Goal: Task Accomplishment & Management: Complete application form

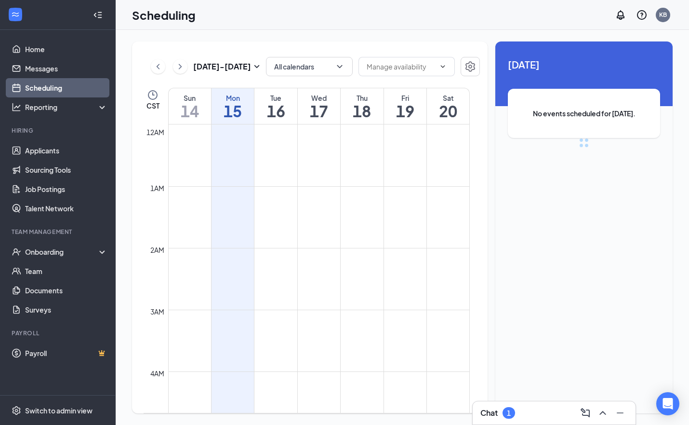
click at [511, 417] on div "1" at bounding box center [509, 413] width 13 height 12
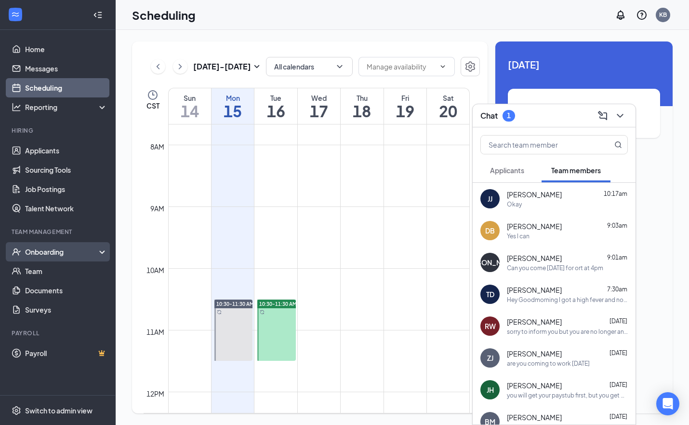
click at [41, 253] on div "Onboarding" at bounding box center [62, 252] width 74 height 10
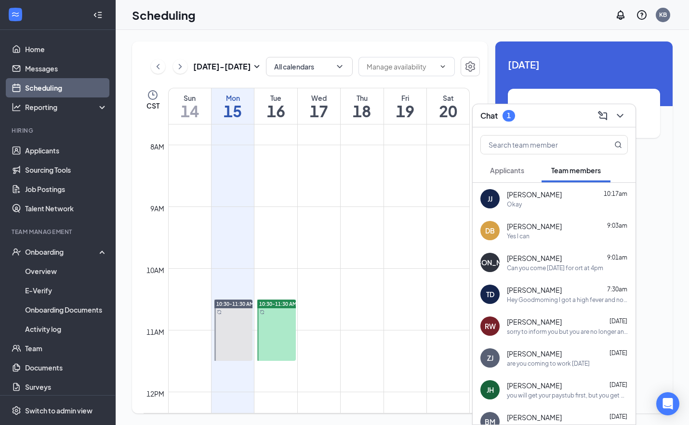
click at [663, 165] on div "[DATE] No events scheduled for [DATE]." at bounding box center [583, 104] width 177 height 127
click at [558, 120] on div "Chat 1" at bounding box center [553, 115] width 147 height 15
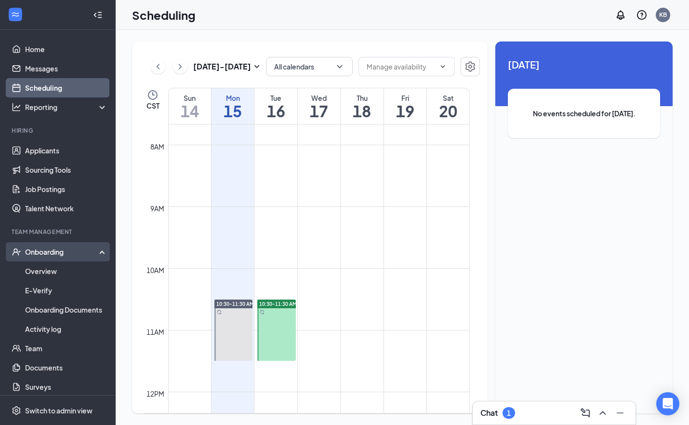
click at [49, 251] on div "Onboarding" at bounding box center [62, 252] width 74 height 10
click at [52, 248] on div "Onboarding" at bounding box center [62, 252] width 74 height 10
click at [46, 272] on link "Overview" at bounding box center [66, 270] width 82 height 19
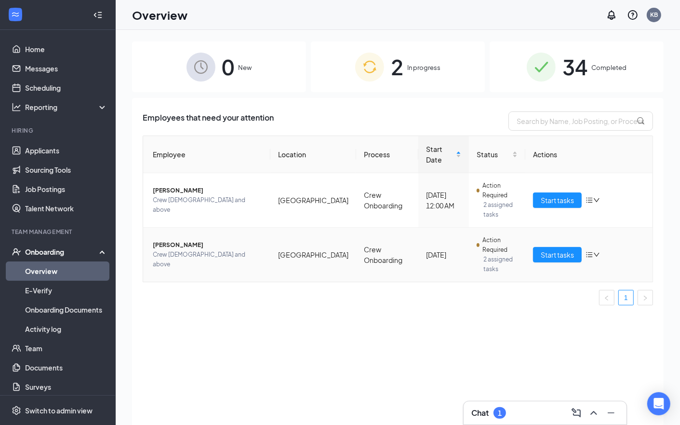
click at [188, 249] on span "[PERSON_NAME]" at bounding box center [208, 245] width 110 height 10
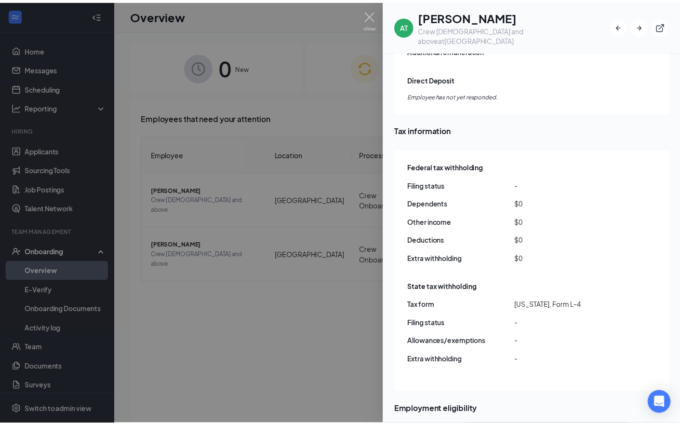
scroll to position [805, 0]
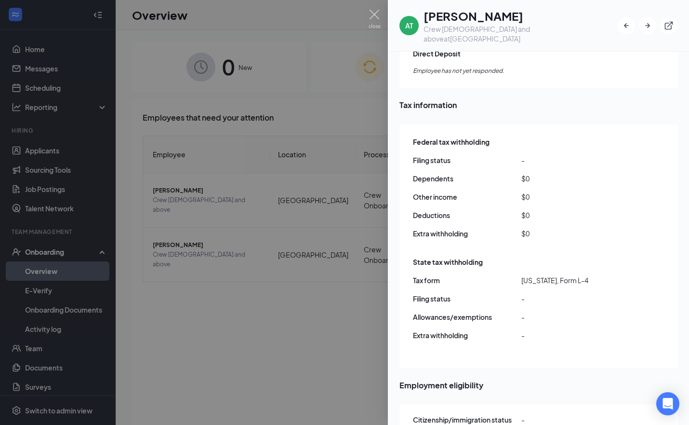
click at [254, 352] on div at bounding box center [344, 212] width 689 height 425
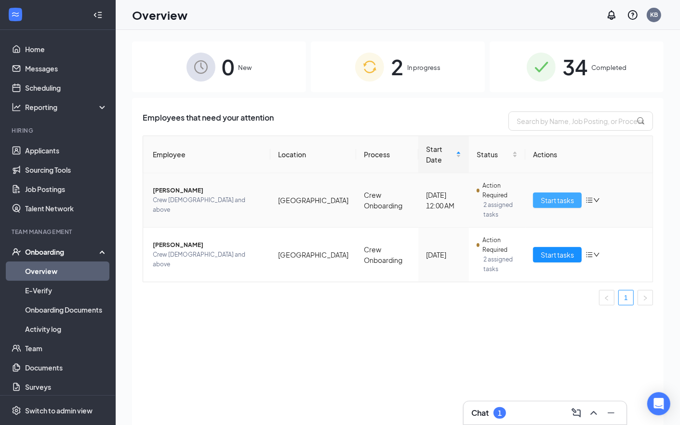
click at [566, 201] on span "Start tasks" at bounding box center [557, 200] width 33 height 11
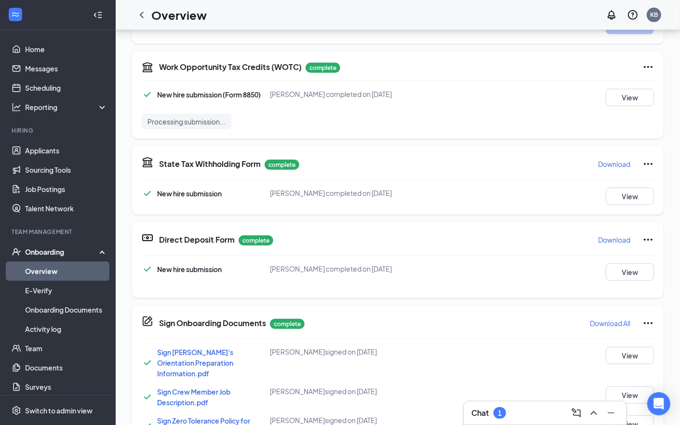
scroll to position [27, 0]
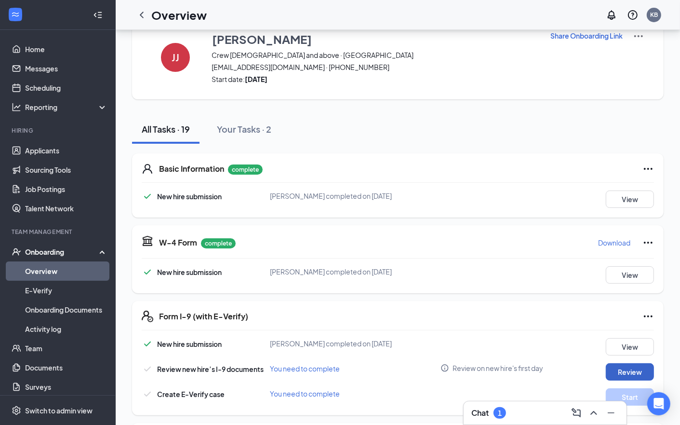
click at [611, 374] on button "Review" at bounding box center [630, 371] width 48 height 17
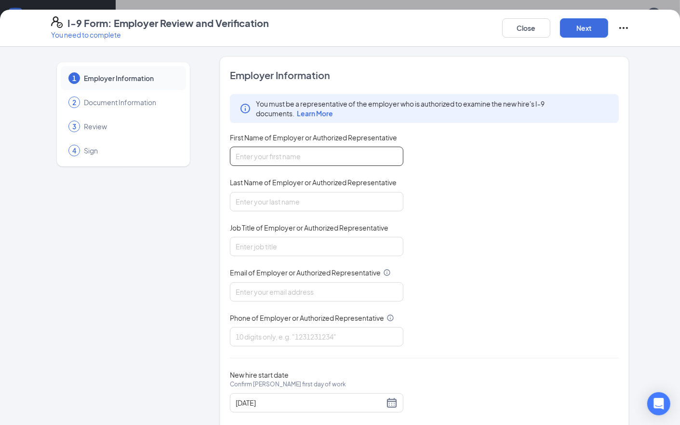
click at [289, 158] on input "First Name of Employer or Authorized Representative" at bounding box center [316, 155] width 173 height 19
type input "[PERSON_NAME]"
type input "[EMAIL_ADDRESS][DOMAIN_NAME]"
type input "3184480790"
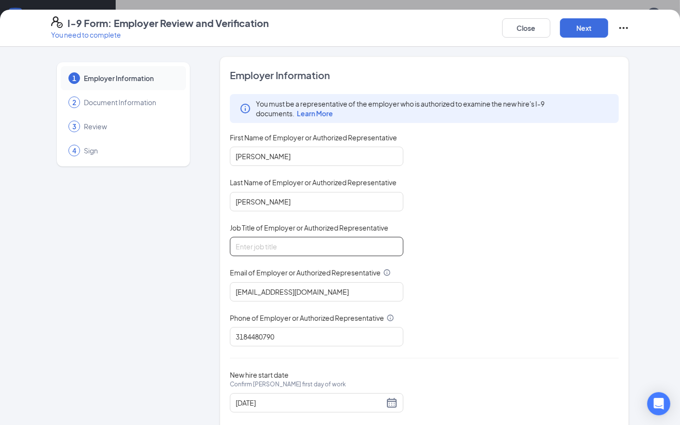
click at [293, 249] on input "Job Title of Employer or Authorized Representative" at bounding box center [316, 246] width 173 height 19
type input "asst mgr"
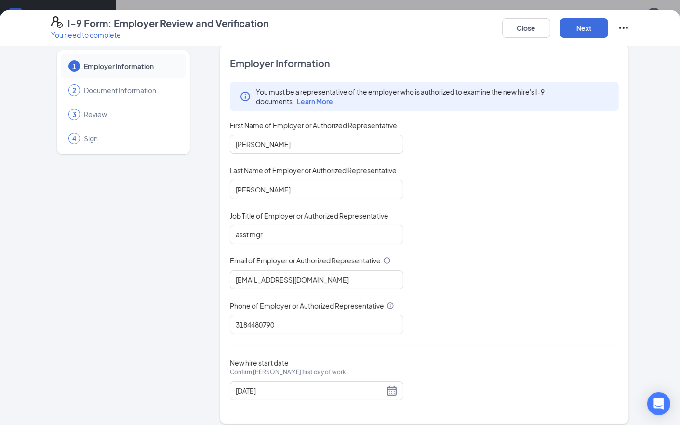
scroll to position [22, 0]
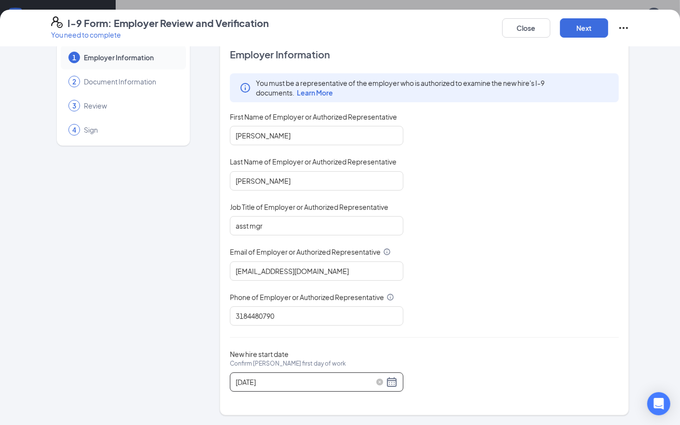
click at [388, 384] on div "[DATE]" at bounding box center [317, 382] width 162 height 12
click at [387, 382] on div "[DATE]" at bounding box center [317, 382] width 162 height 12
click at [388, 382] on div "[DATE]" at bounding box center [317, 382] width 162 height 12
click at [293, 387] on div "[DATE]" at bounding box center [316, 381] width 173 height 19
click at [578, 30] on button "Next" at bounding box center [584, 27] width 48 height 19
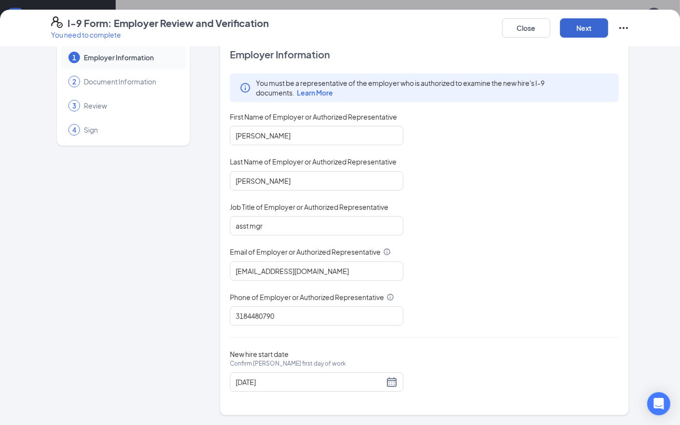
scroll to position [0, 0]
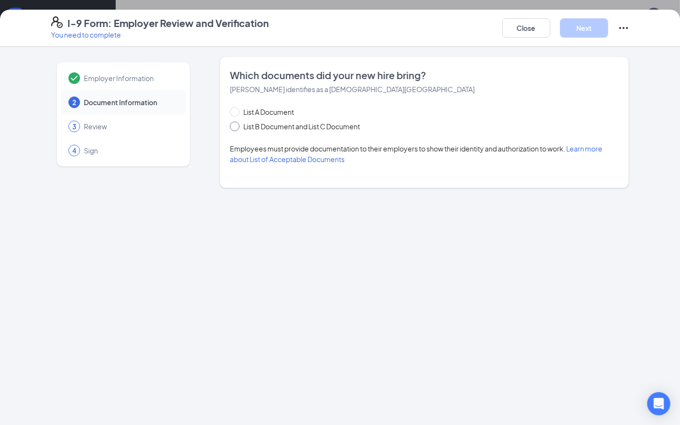
click at [232, 127] on input "List B Document and List C Document" at bounding box center [233, 124] width 7 height 7
radio input "true"
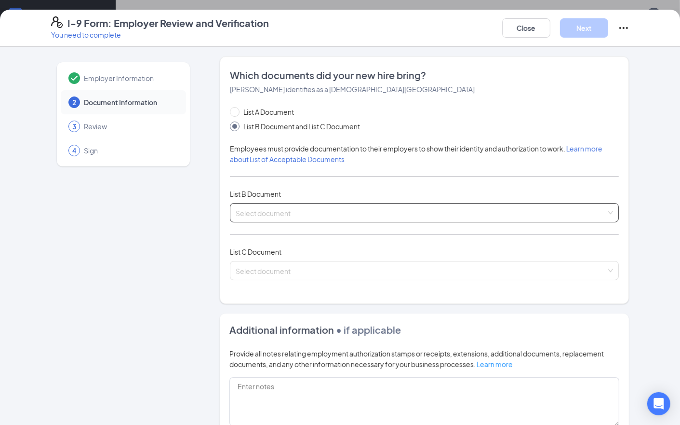
click at [253, 209] on input "search" at bounding box center [421, 210] width 371 height 14
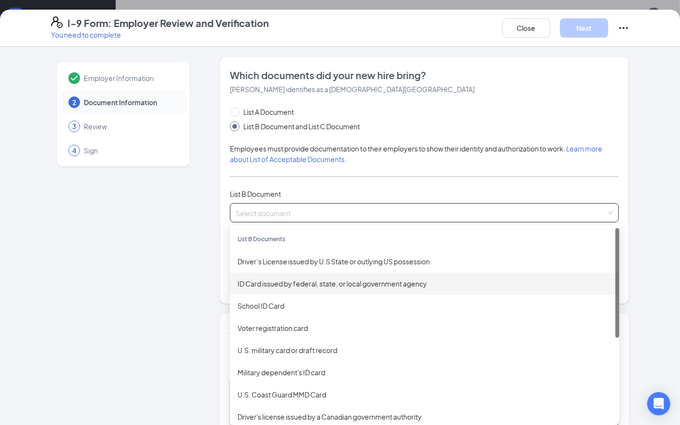
click at [253, 283] on div "ID Card issued by federal, state, or local government agency" at bounding box center [425, 283] width 374 height 11
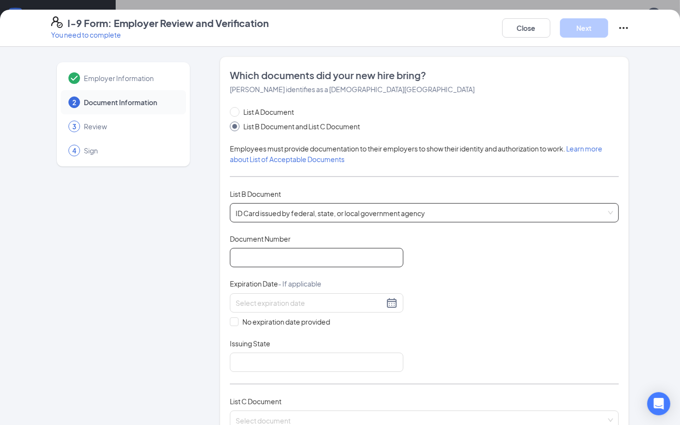
click at [254, 252] on input "Document Number" at bounding box center [316, 257] width 173 height 19
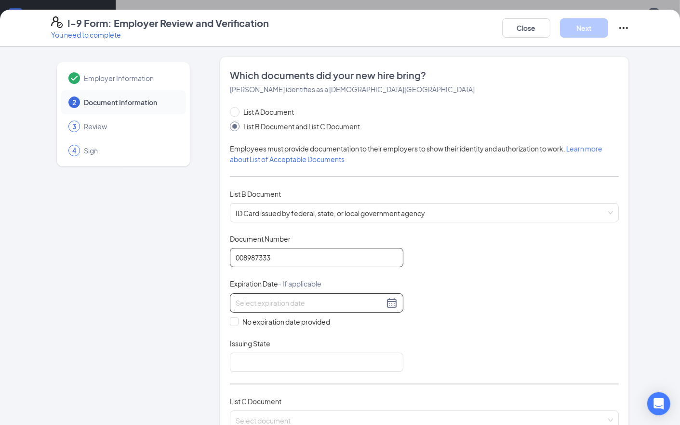
type input "008987333"
click at [385, 303] on div at bounding box center [317, 303] width 162 height 12
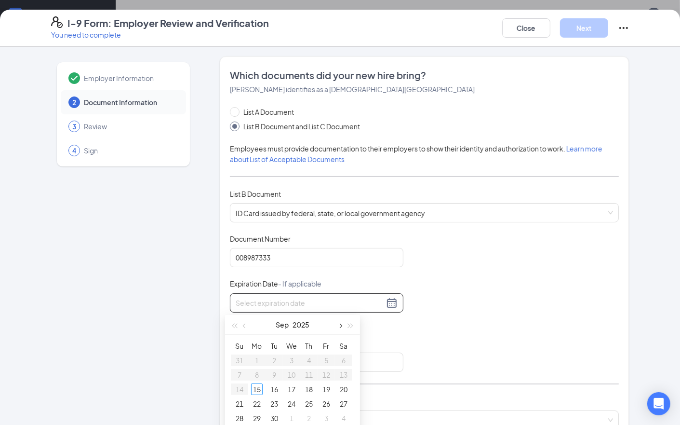
click at [338, 327] on button "button" at bounding box center [339, 324] width 11 height 19
click at [339, 327] on button "button" at bounding box center [339, 324] width 11 height 19
click at [340, 327] on span "button" at bounding box center [339, 325] width 5 height 5
click at [341, 326] on span "button" at bounding box center [339, 325] width 5 height 5
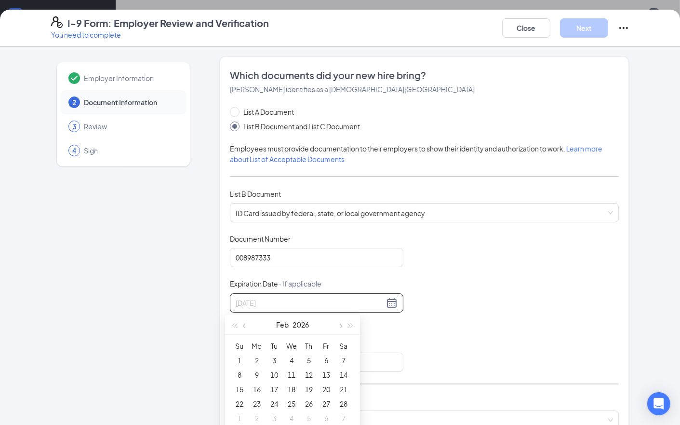
type input "[DATE]"
click at [351, 326] on span "button" at bounding box center [350, 325] width 5 height 5
type input "[DATE]"
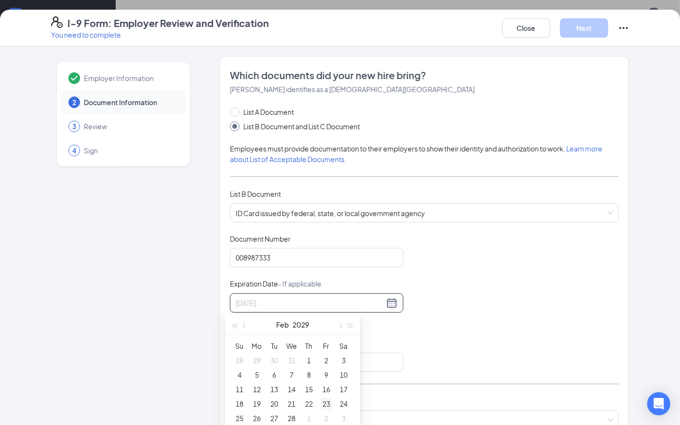
click at [326, 405] on div "23" at bounding box center [326, 404] width 12 height 12
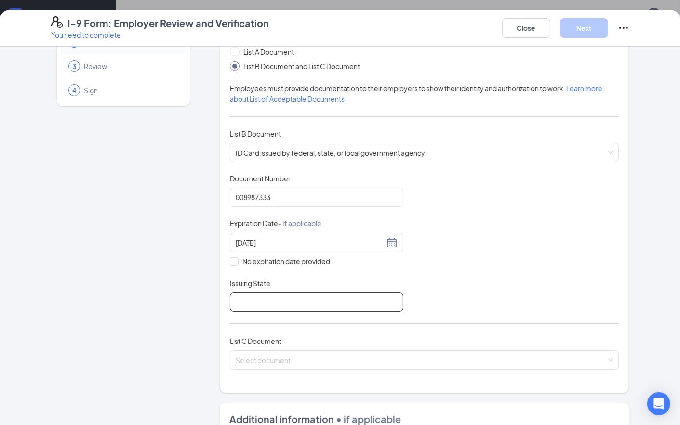
click at [253, 302] on input "Issuing State" at bounding box center [316, 301] width 173 height 19
type input "[US_STATE]"
click at [260, 360] on input "search" at bounding box center [421, 357] width 371 height 14
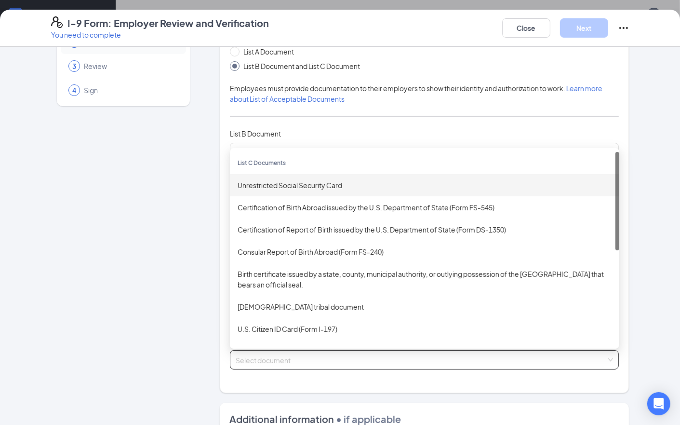
click at [272, 188] on div "Unrestricted Social Security Card" at bounding box center [425, 185] width 374 height 11
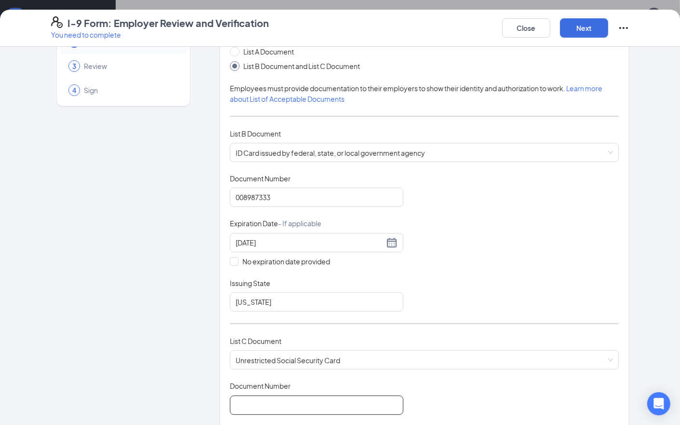
click at [253, 406] on input "Document Number" at bounding box center [316, 404] width 173 height 19
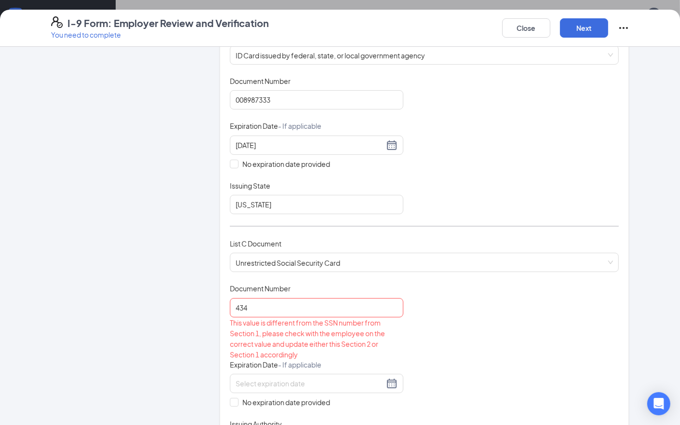
scroll to position [169, 0]
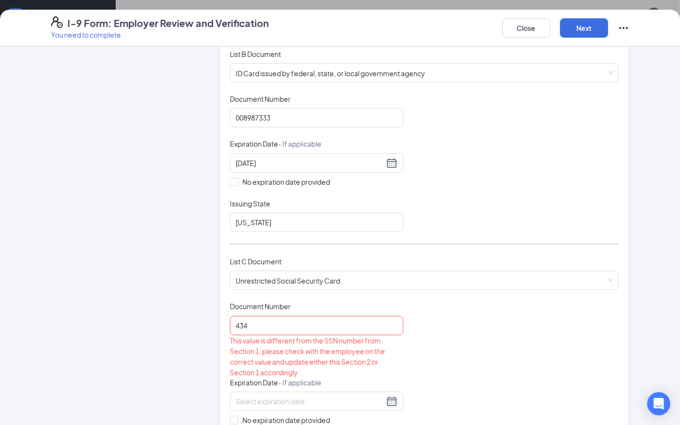
click at [256, 299] on div "List C Document Unrestricted Social Security Card Unrestricted Social Security …" at bounding box center [424, 278] width 389 height 45
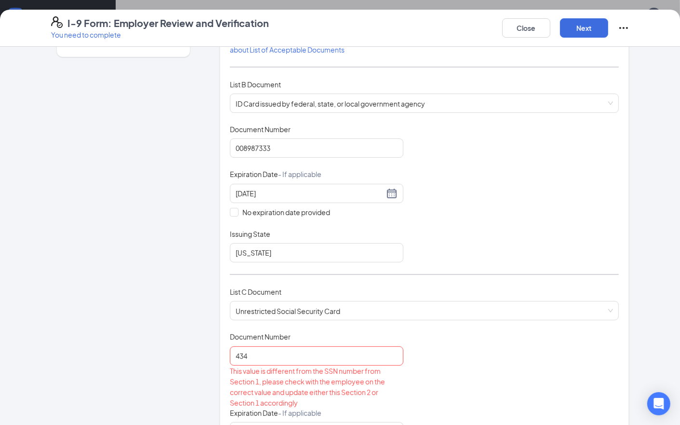
scroll to position [108, 0]
click at [265, 362] on input "434" at bounding box center [316, 356] width 173 height 19
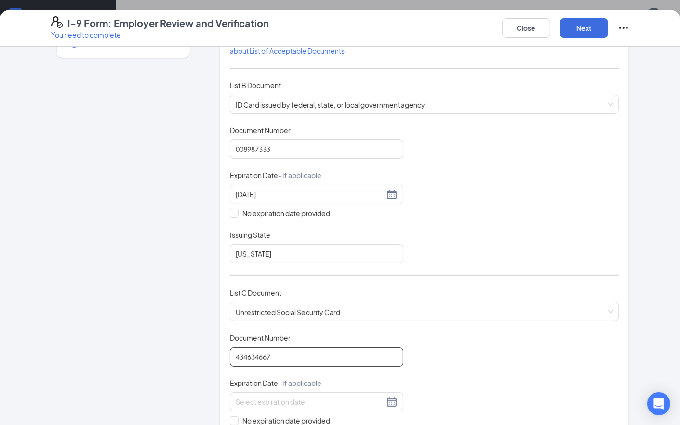
type input "434634667"
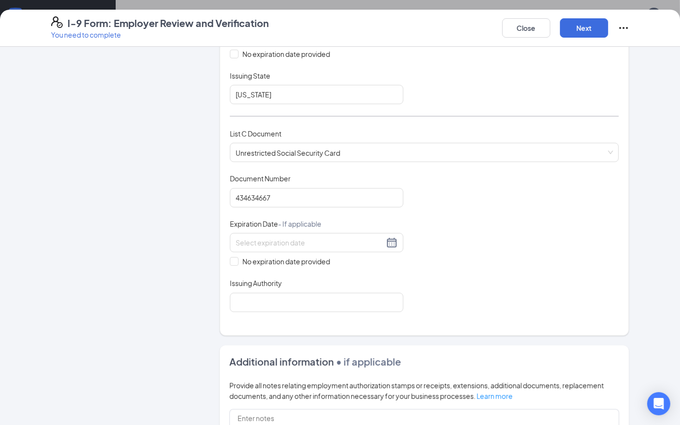
scroll to position [325, 0]
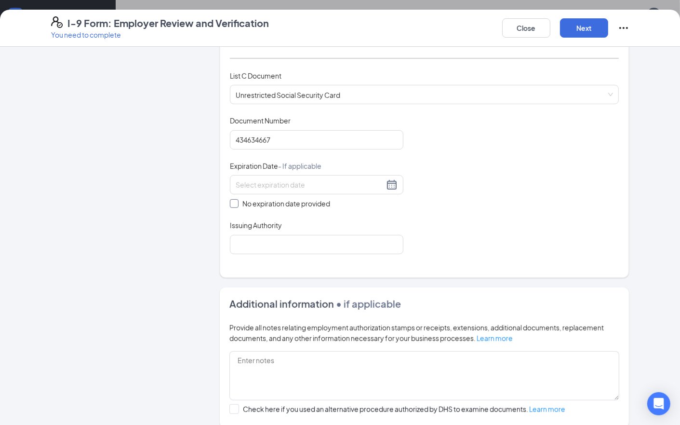
click at [230, 206] on input "No expiration date provided" at bounding box center [233, 202] width 7 height 7
checkbox input "true"
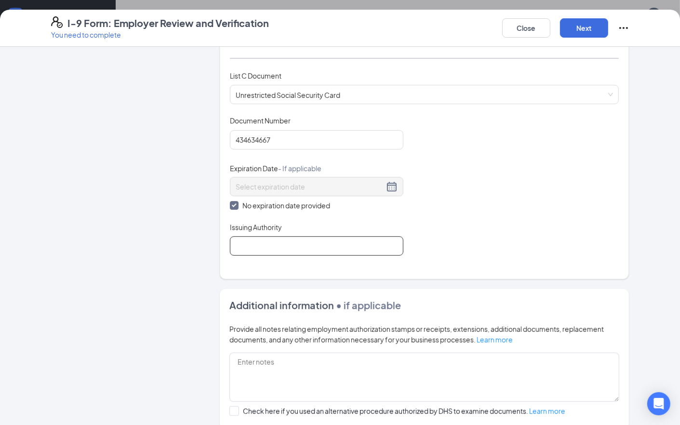
click at [251, 246] on input "Issuing Authority" at bounding box center [316, 245] width 173 height 19
type input "social security adm"
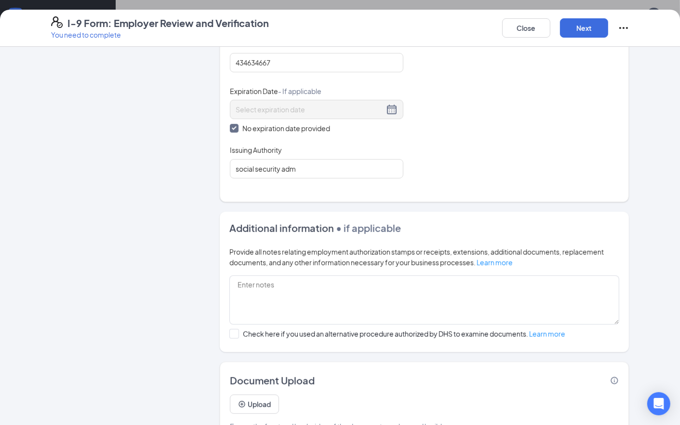
scroll to position [432, 0]
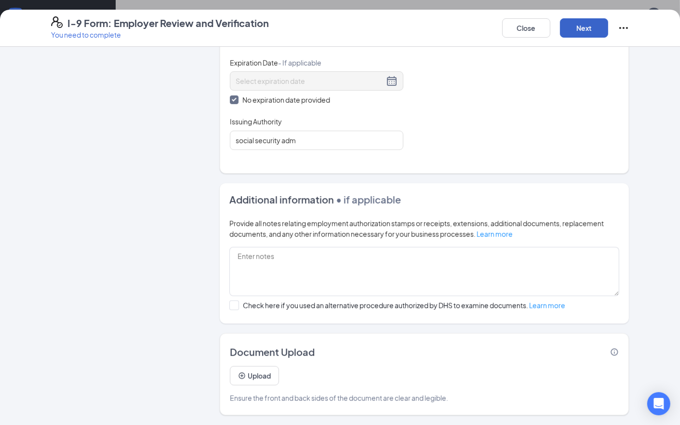
click at [578, 32] on button "Next" at bounding box center [584, 27] width 48 height 19
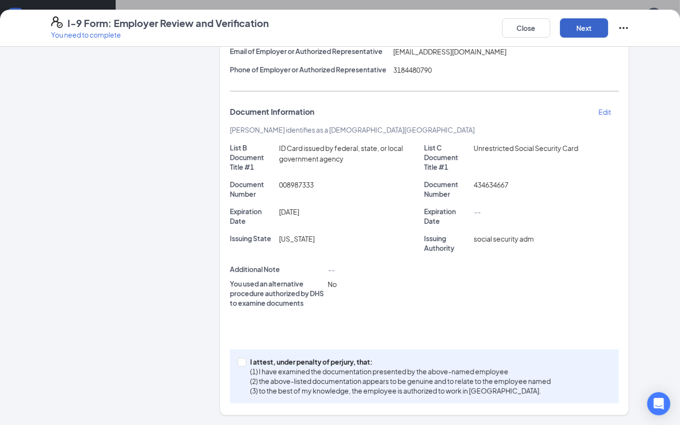
scroll to position [158, 0]
click at [238, 364] on input "I attest, under penalty of [PERSON_NAME], that: (1) I have examined the documen…" at bounding box center [241, 361] width 7 height 7
checkbox input "true"
click at [588, 33] on button "Next" at bounding box center [584, 27] width 48 height 19
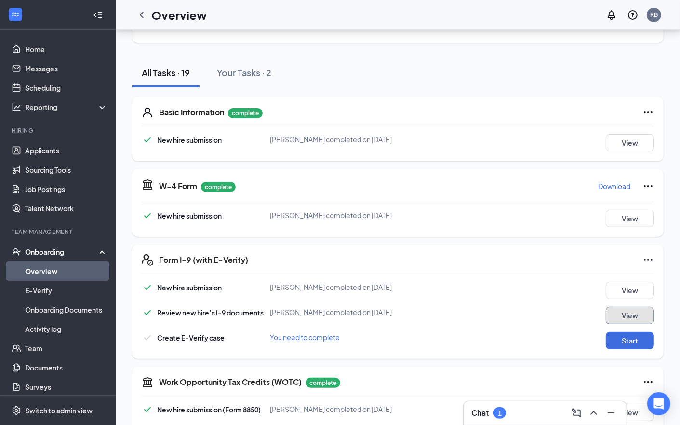
scroll to position [166, 0]
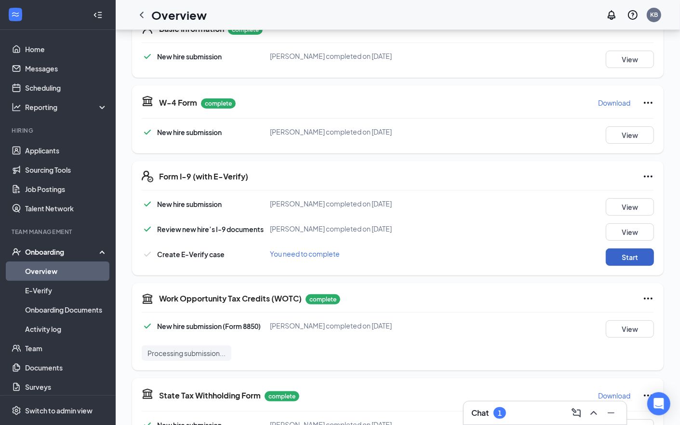
click at [627, 258] on button "Start" at bounding box center [630, 256] width 48 height 17
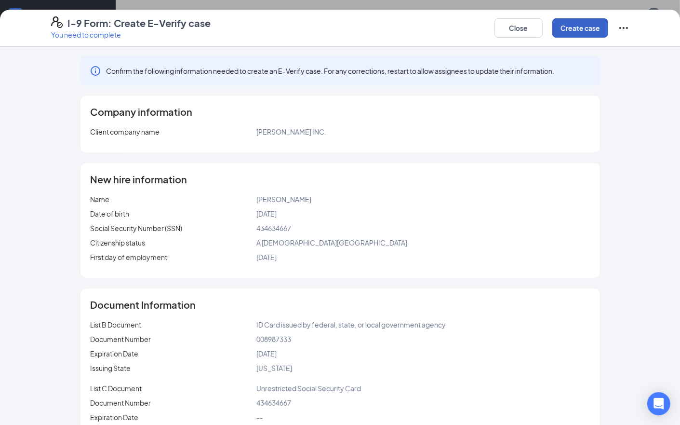
click at [582, 30] on button "Create case" at bounding box center [580, 27] width 56 height 19
